Goal: Information Seeking & Learning: Understand process/instructions

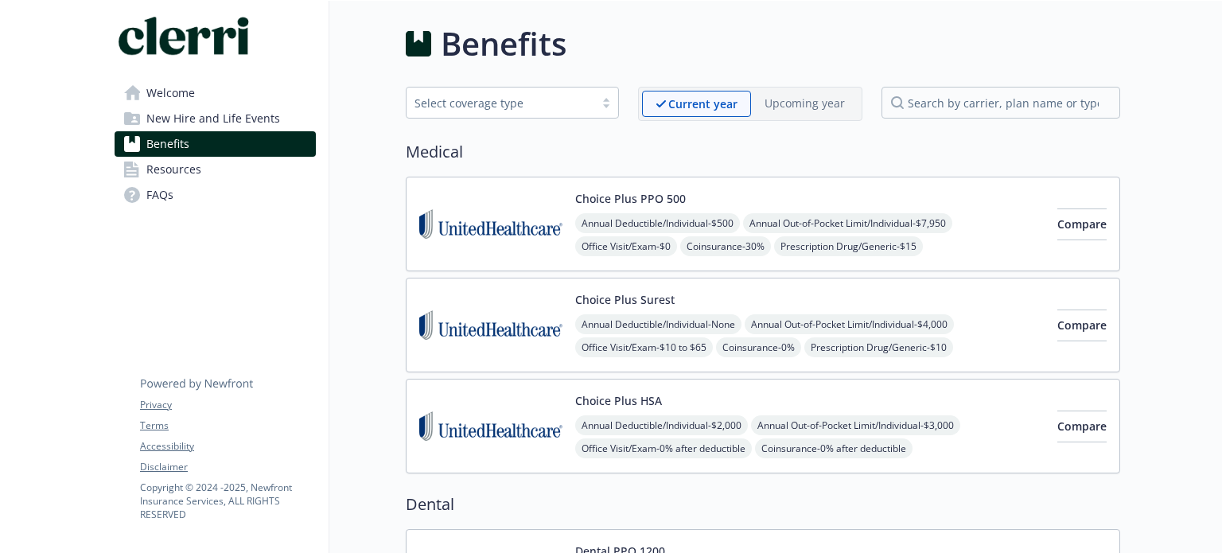
click at [228, 97] on link "Welcome" at bounding box center [215, 92] width 201 height 25
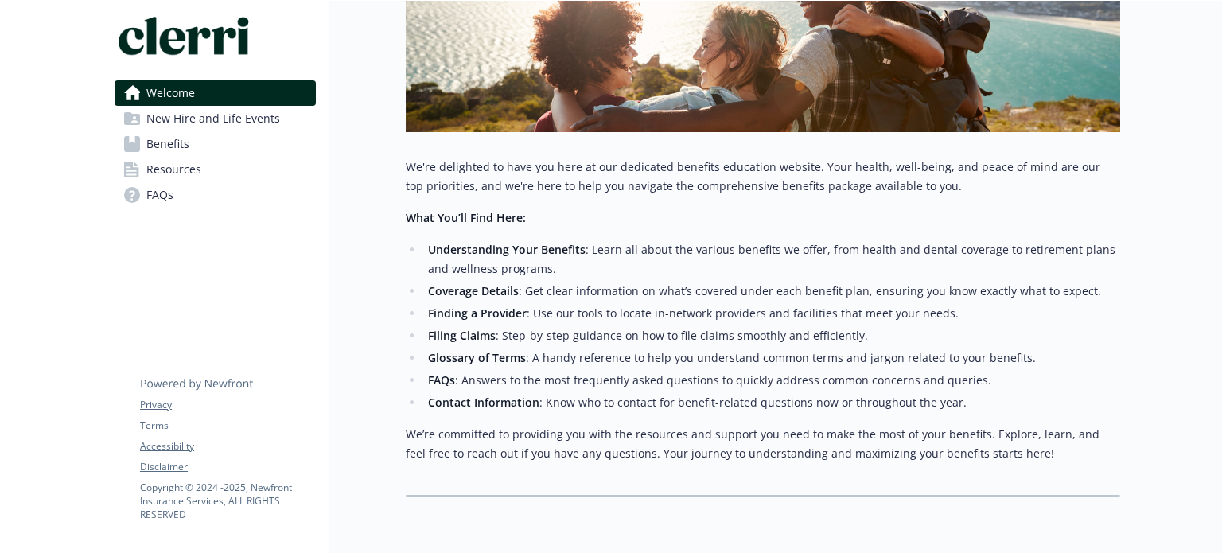
scroll to position [308, 0]
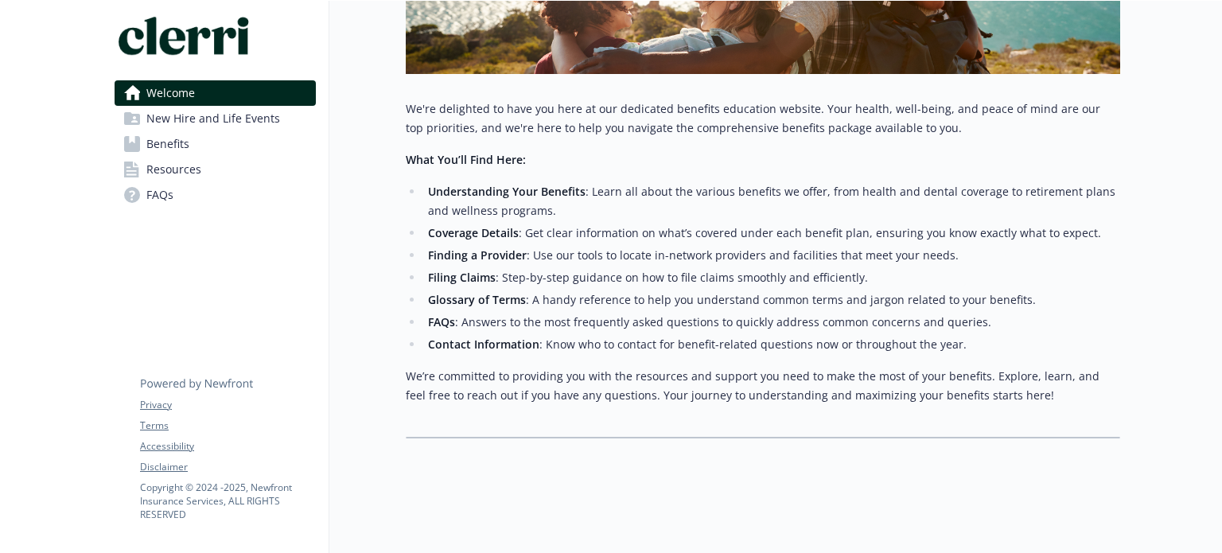
click at [271, 136] on link "Benefits" at bounding box center [215, 143] width 201 height 25
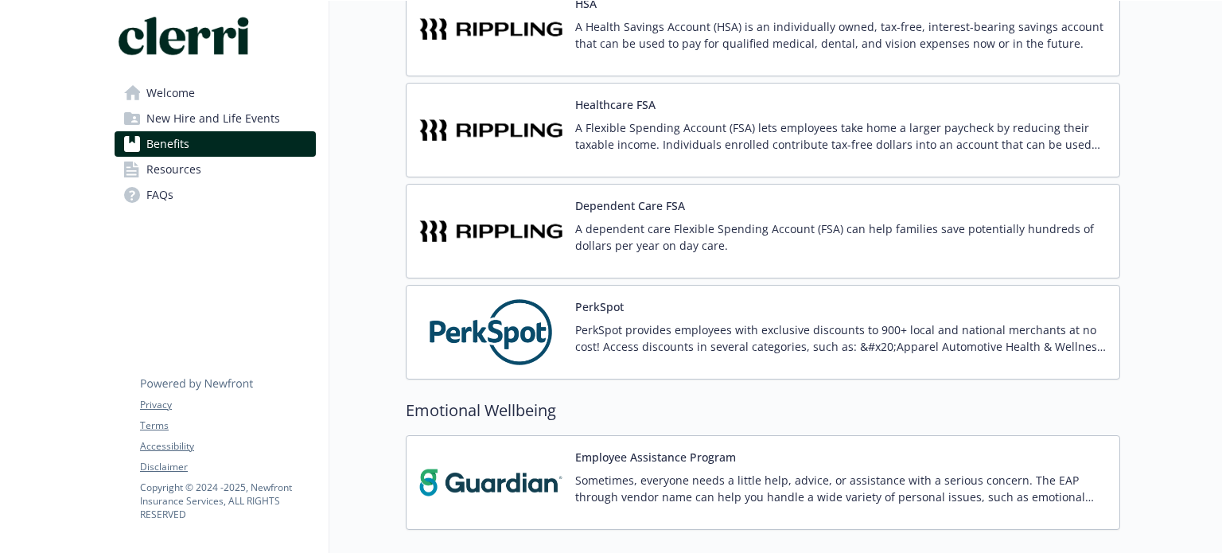
scroll to position [1449, 0]
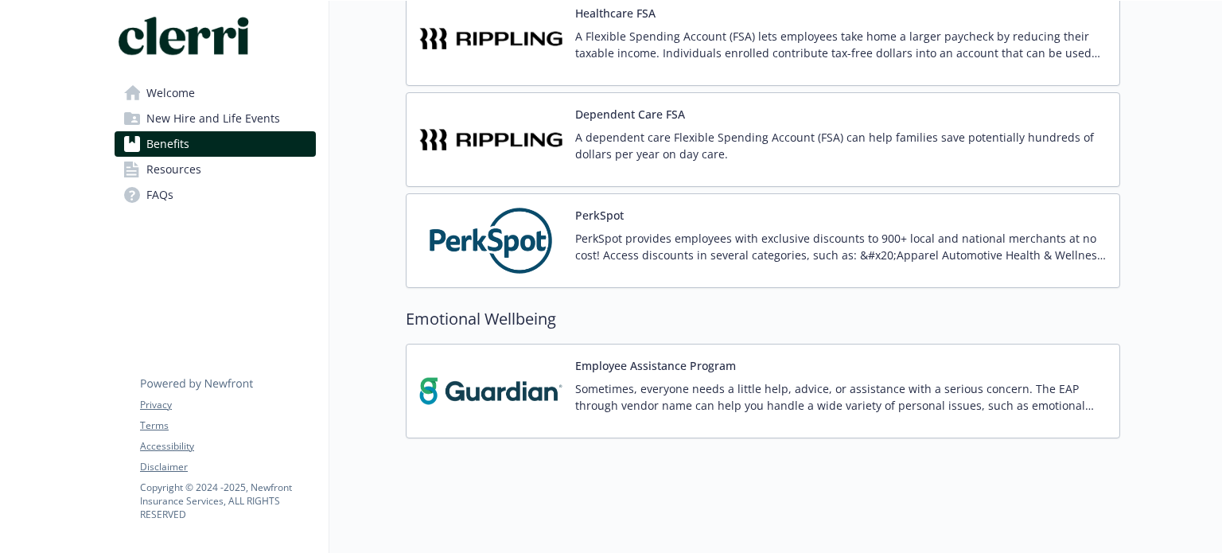
click at [197, 120] on span "New Hire and Life Events" at bounding box center [213, 118] width 134 height 25
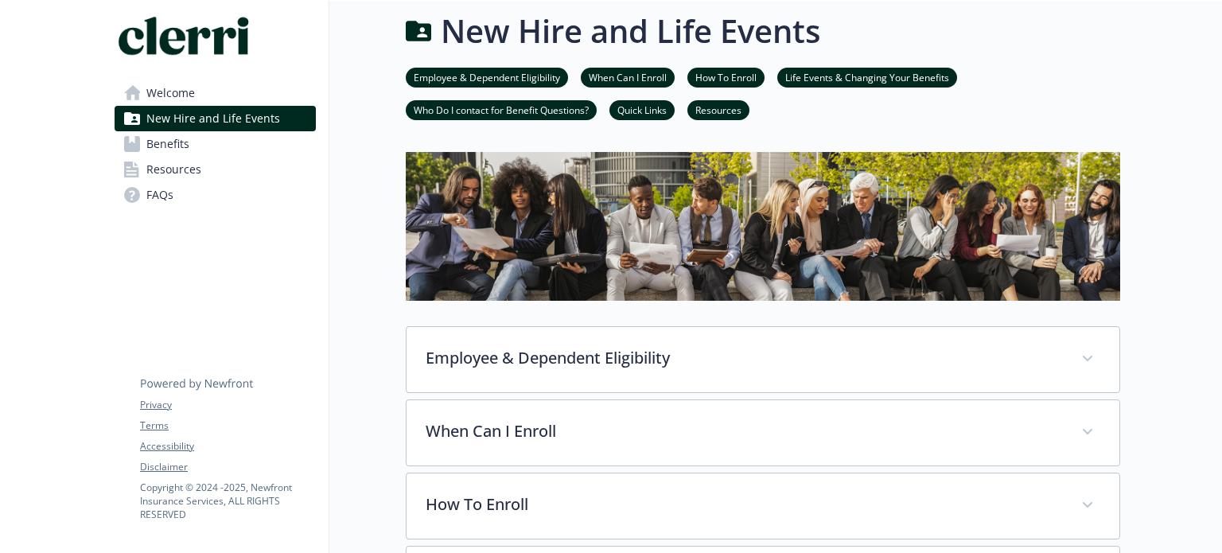
scroll to position [664, 0]
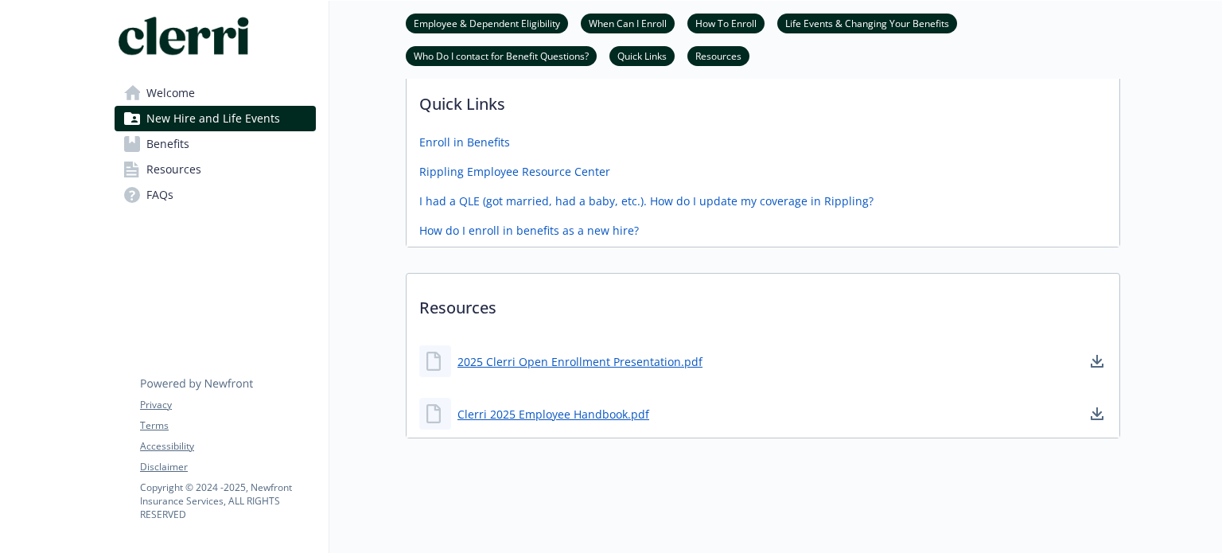
click at [186, 95] on span "Welcome" at bounding box center [170, 92] width 49 height 25
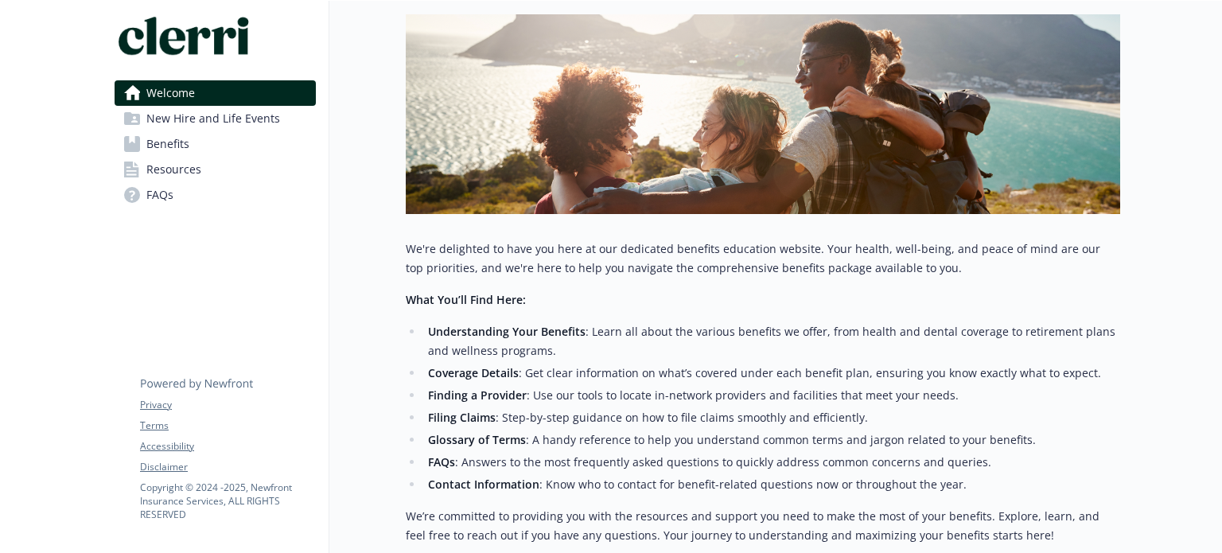
scroll to position [239, 0]
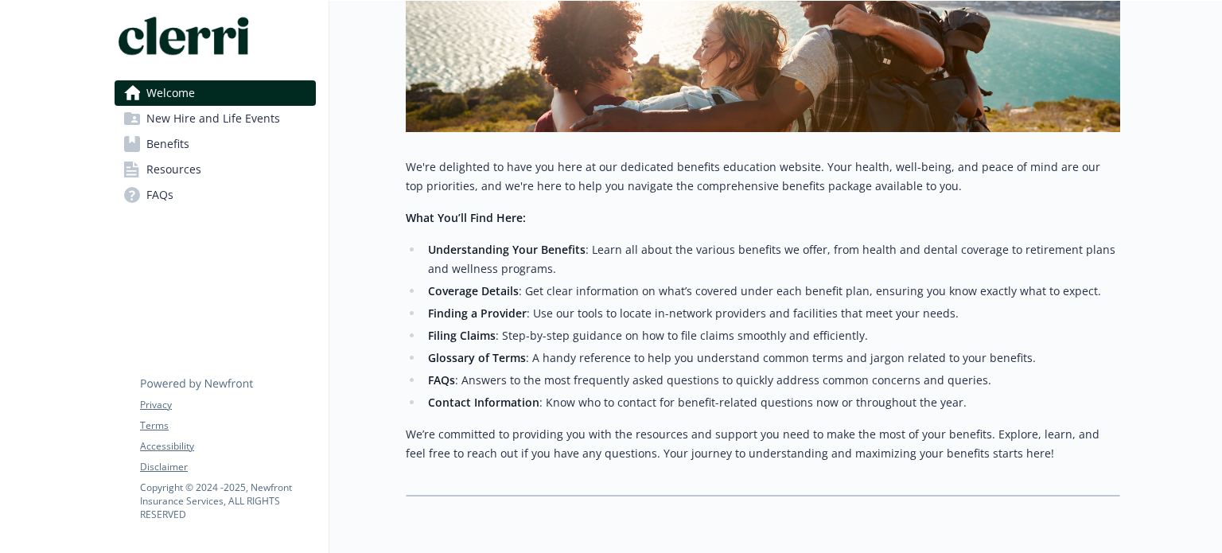
click at [196, 169] on span "Resources" at bounding box center [173, 169] width 55 height 25
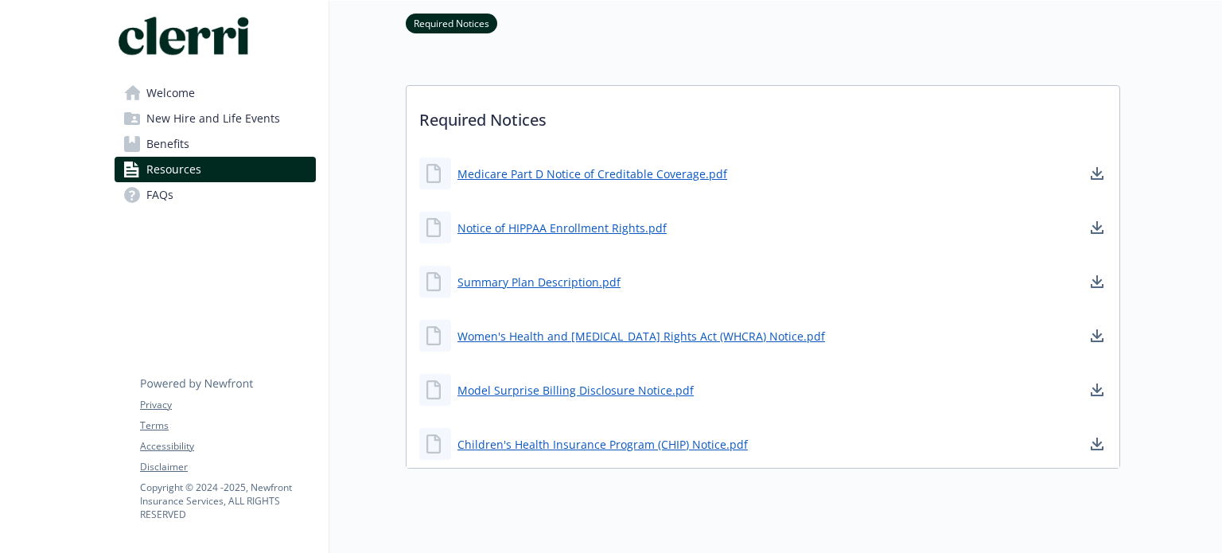
scroll to position [398, 0]
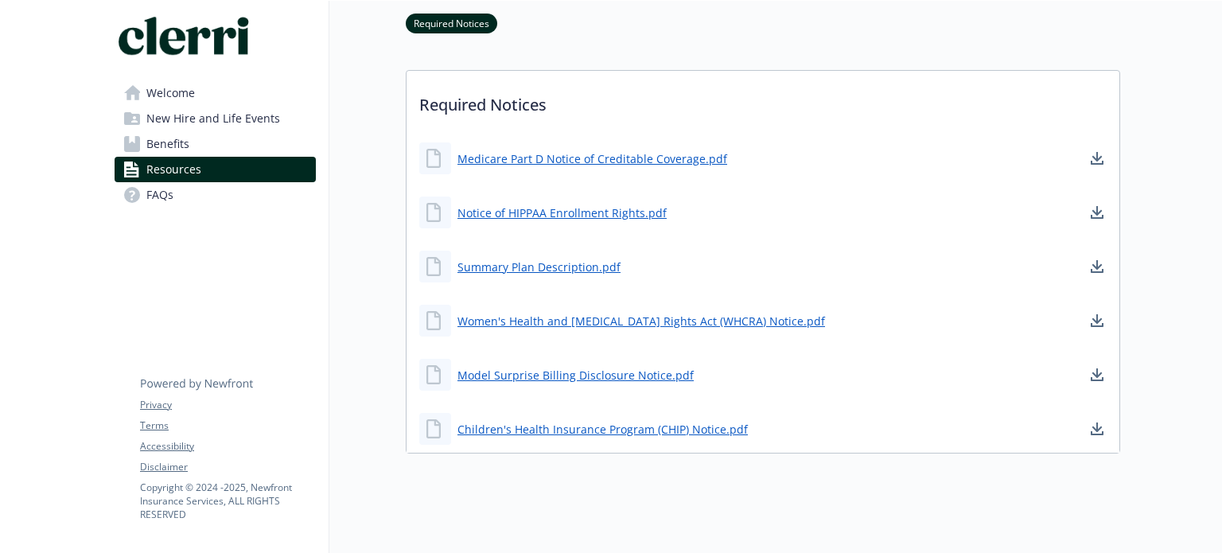
click at [221, 85] on link "Welcome" at bounding box center [215, 92] width 201 height 25
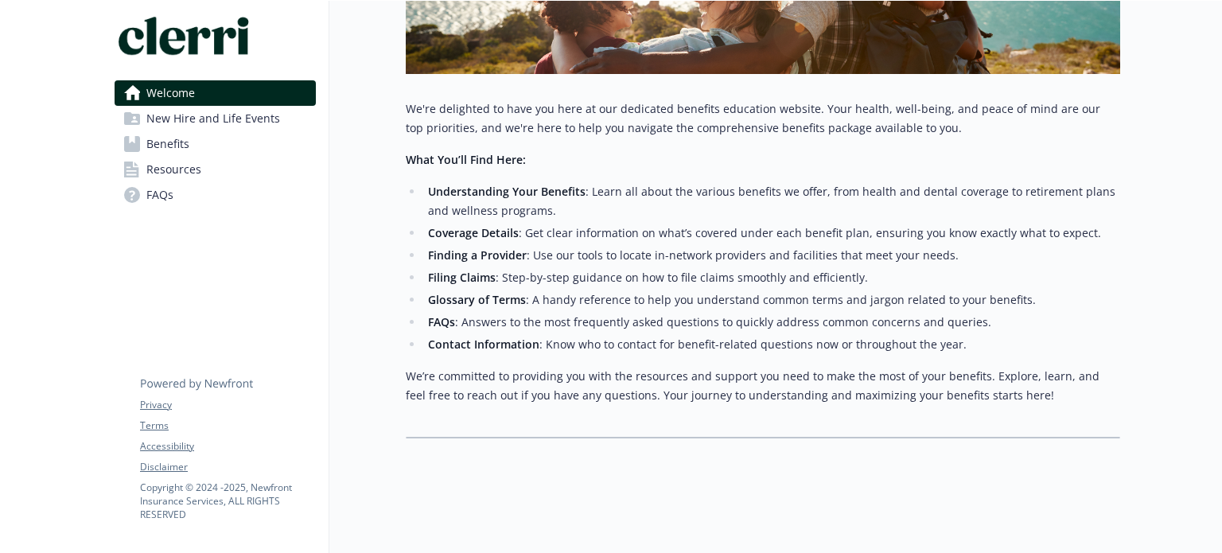
scroll to position [308, 0]
click at [201, 123] on span "New Hire and Life Events" at bounding box center [213, 118] width 134 height 25
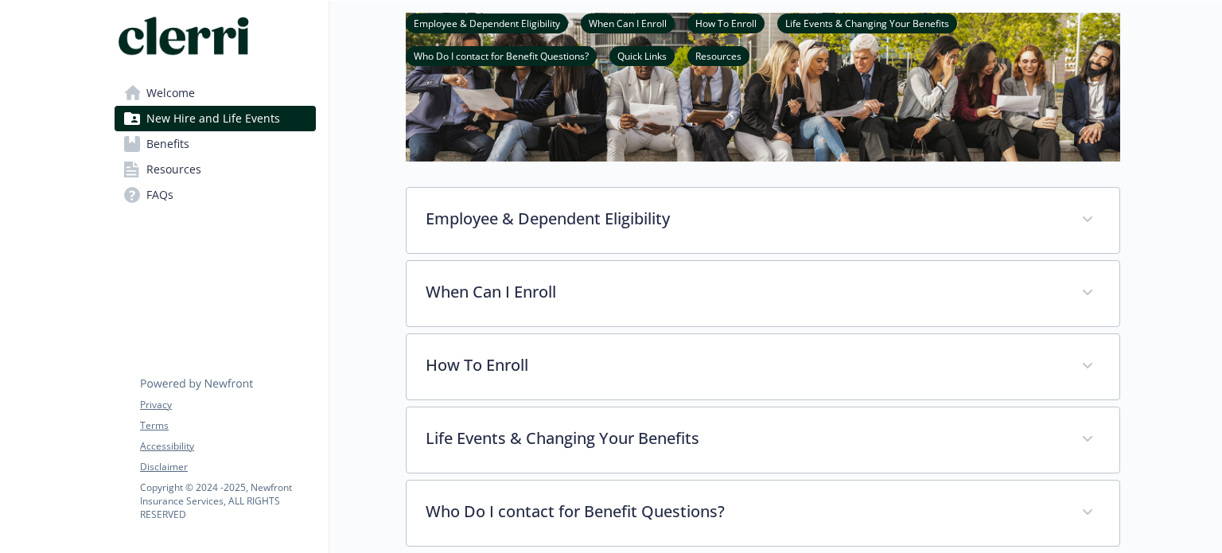
scroll to position [159, 0]
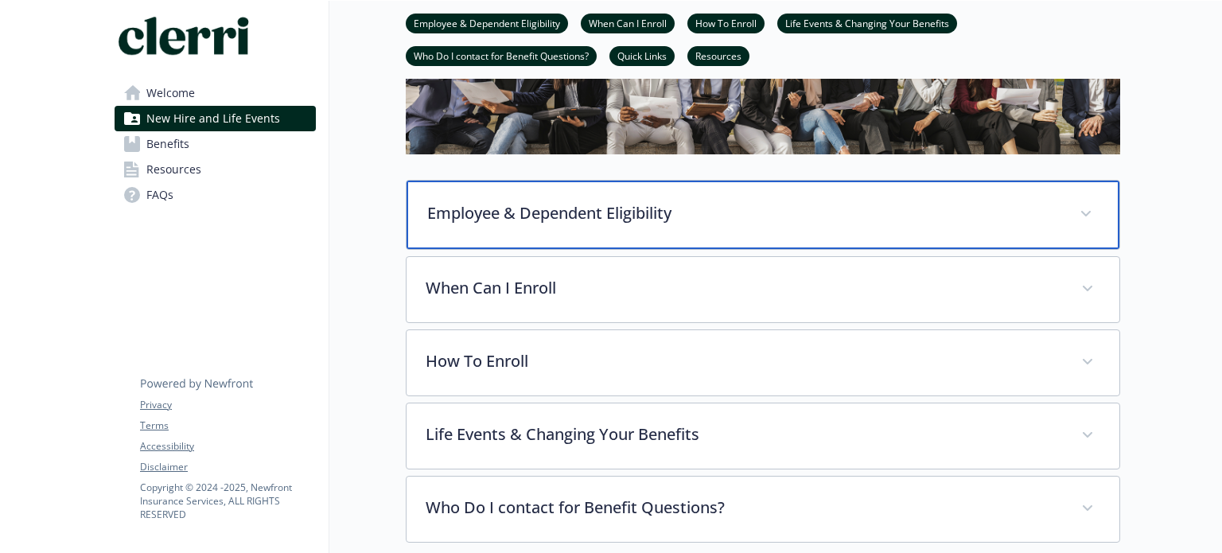
click at [735, 213] on p "Employee & Dependent Eligibility" at bounding box center [743, 213] width 633 height 24
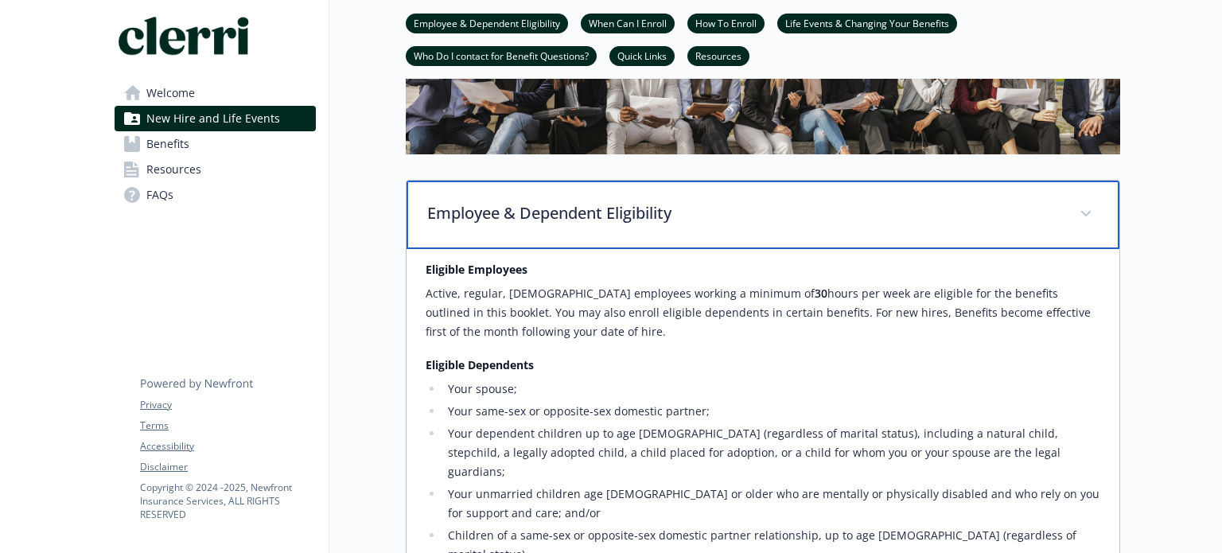
click at [735, 213] on p "Employee & Dependent Eligibility" at bounding box center [743, 213] width 633 height 24
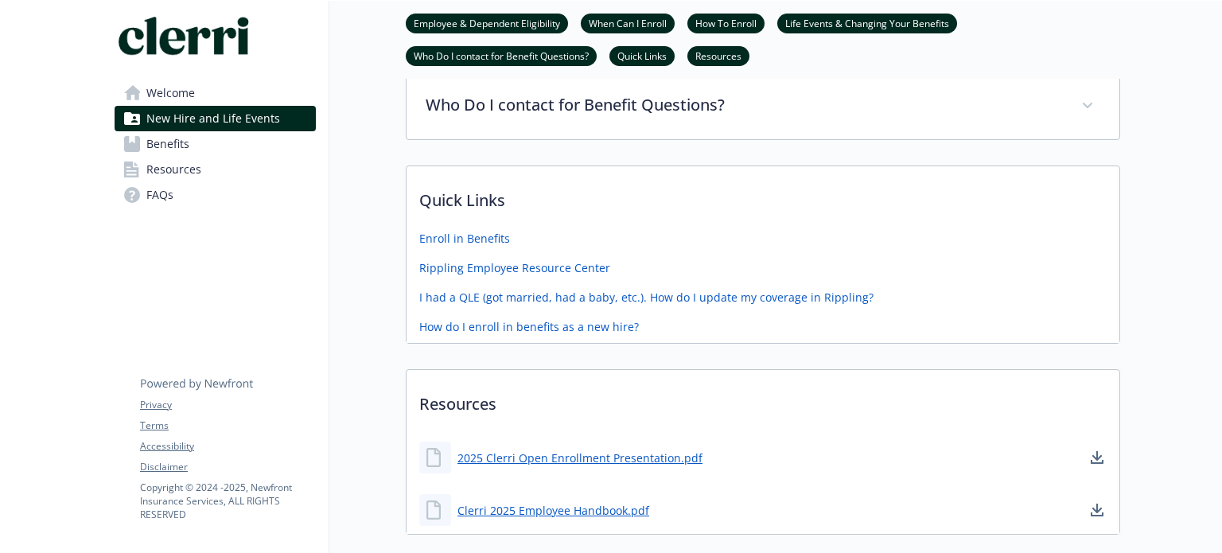
scroll to position [667, 0]
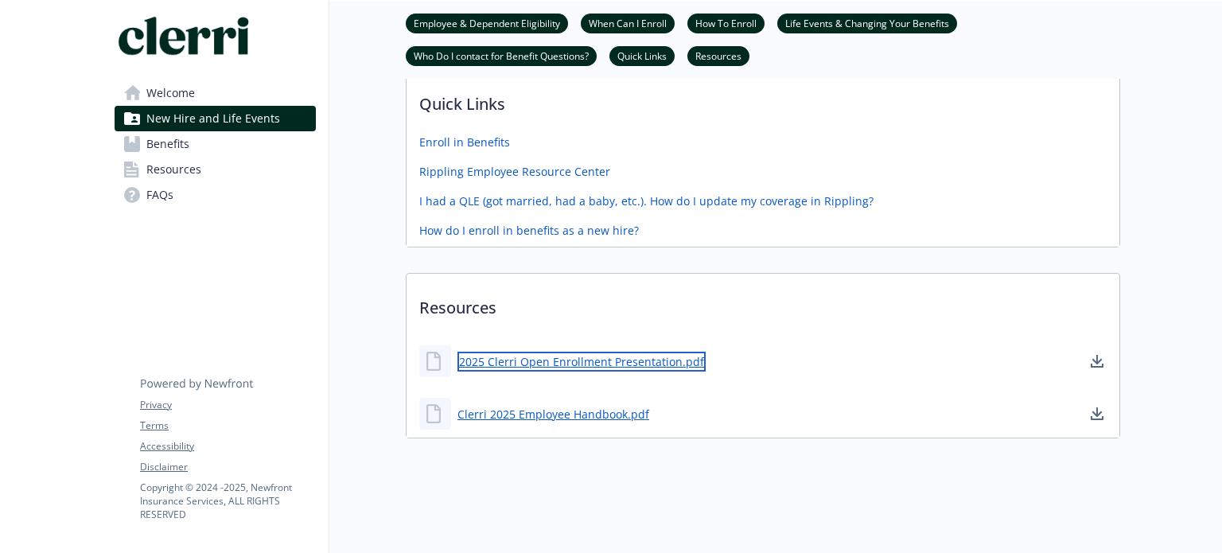
click at [568, 352] on link "2025 Clerri Open Enrollment Presentation.pdf" at bounding box center [581, 362] width 248 height 20
click at [197, 95] on link "Welcome" at bounding box center [215, 92] width 201 height 25
